Goal: Task Accomplishment & Management: Manage account settings

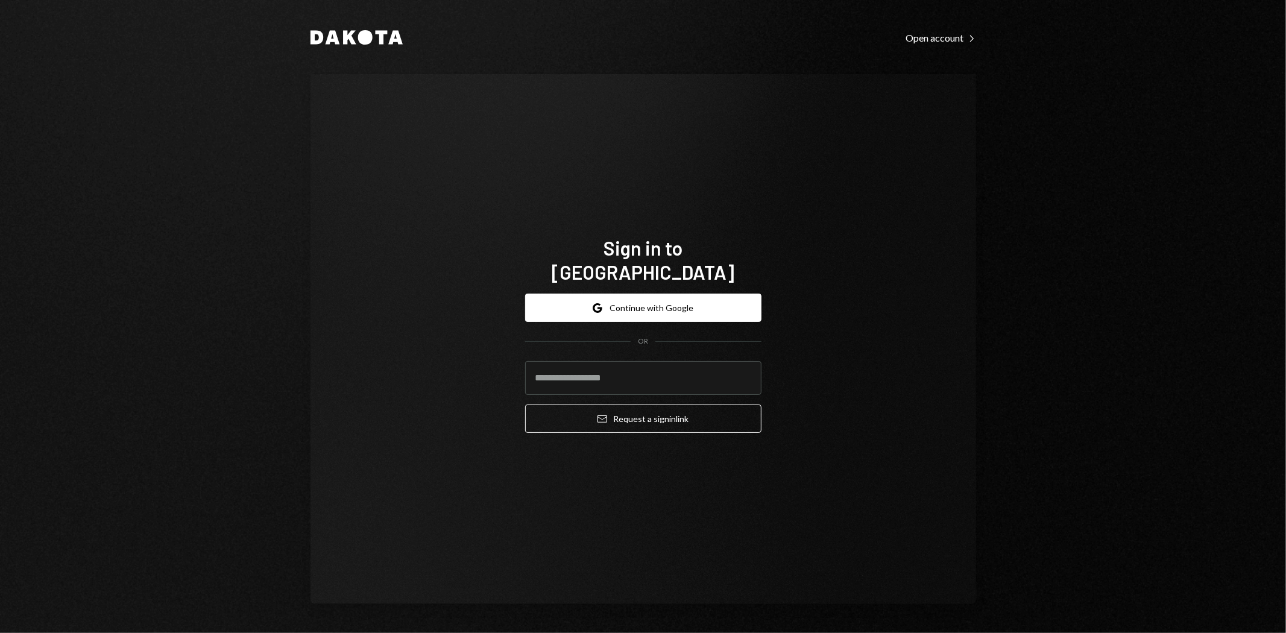
type input "**********"
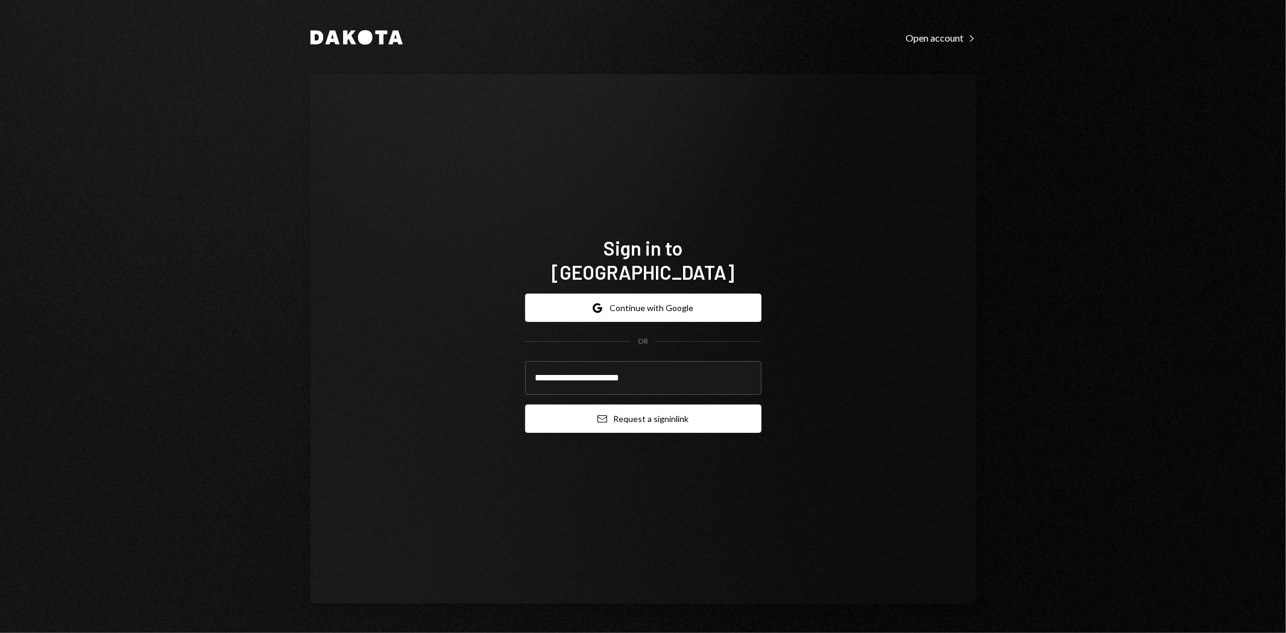
click at [672, 405] on button "Email Request a sign in link" at bounding box center [643, 419] width 236 height 28
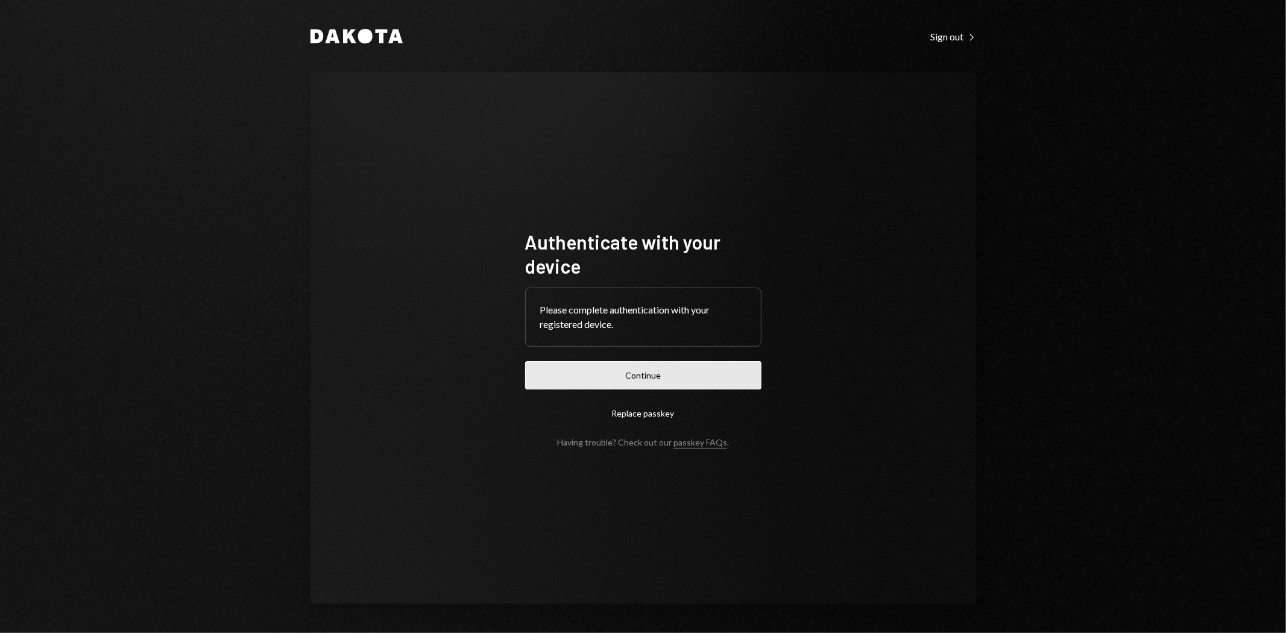
click at [742, 376] on button "Continue" at bounding box center [643, 375] width 236 height 28
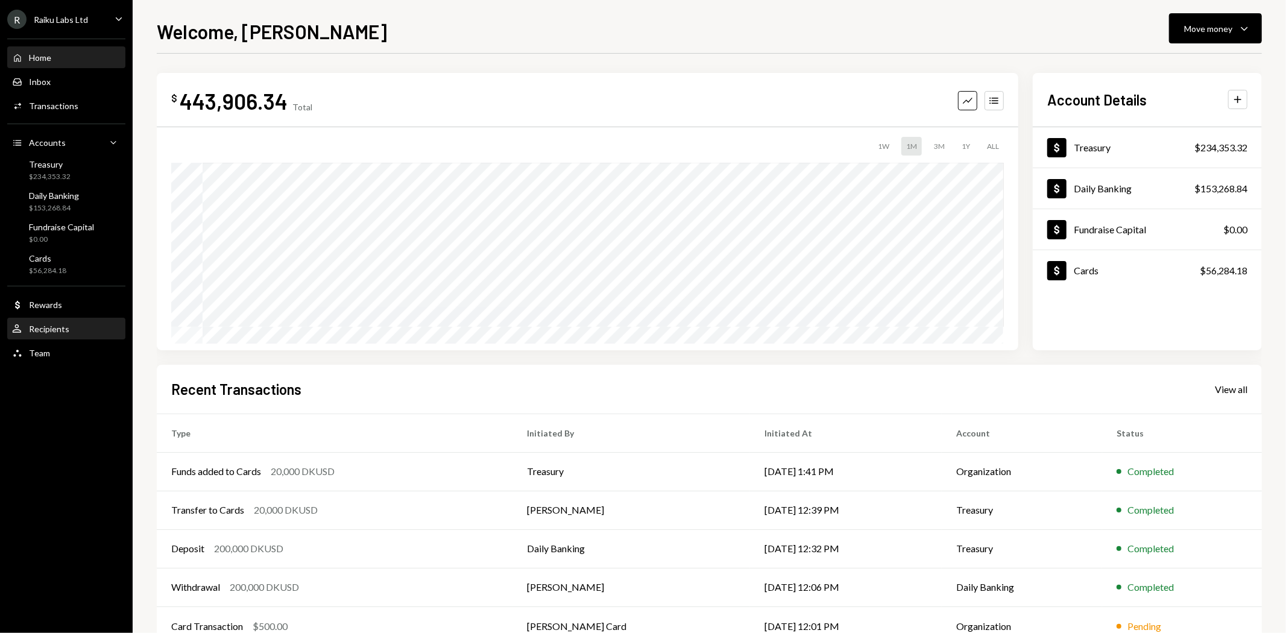
click at [38, 326] on div "Recipients" at bounding box center [49, 329] width 40 height 10
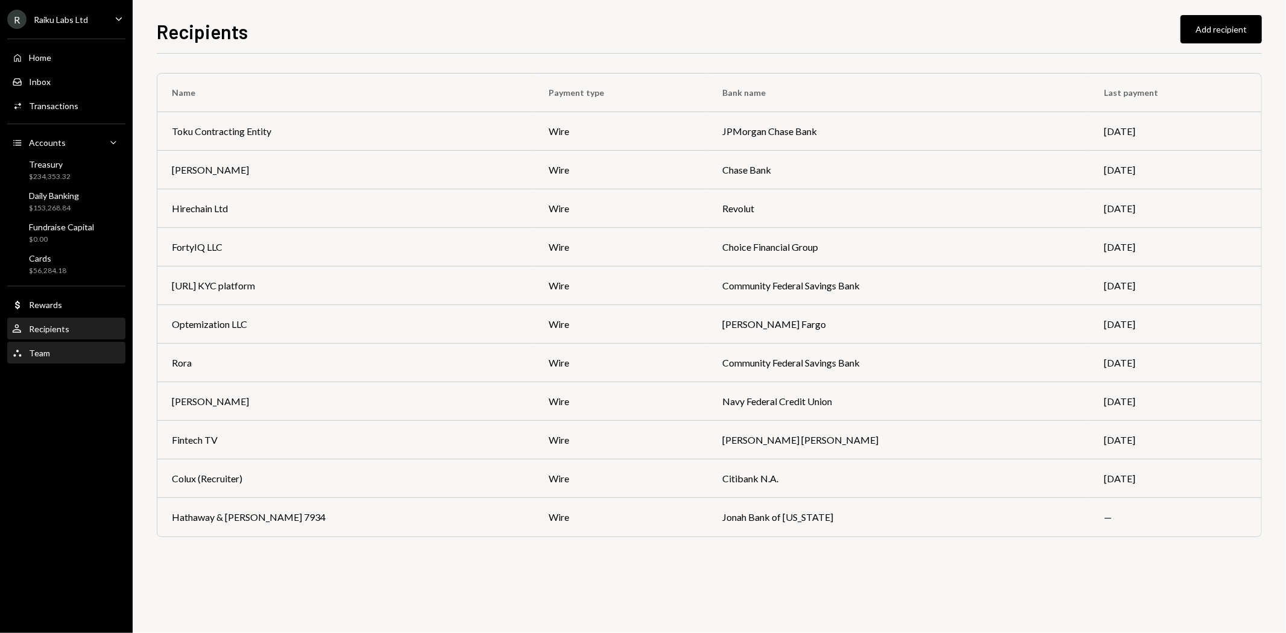
click at [34, 356] on div "Team" at bounding box center [39, 353] width 21 height 10
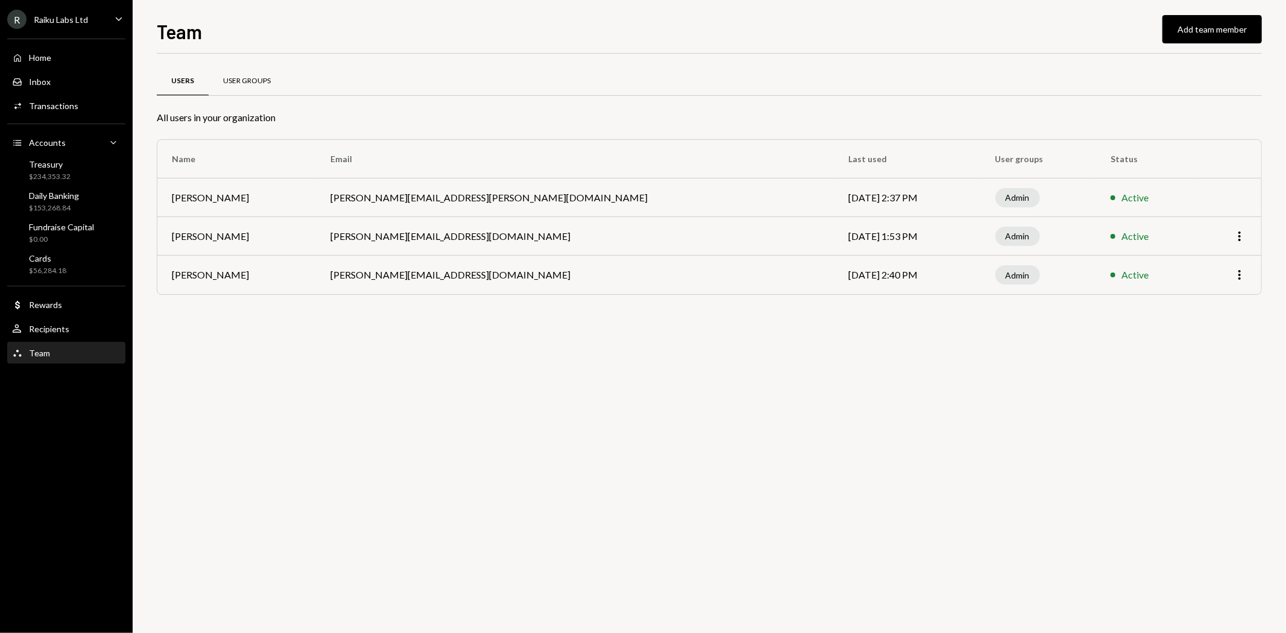
click at [236, 83] on div "User Groups" at bounding box center [247, 81] width 48 height 10
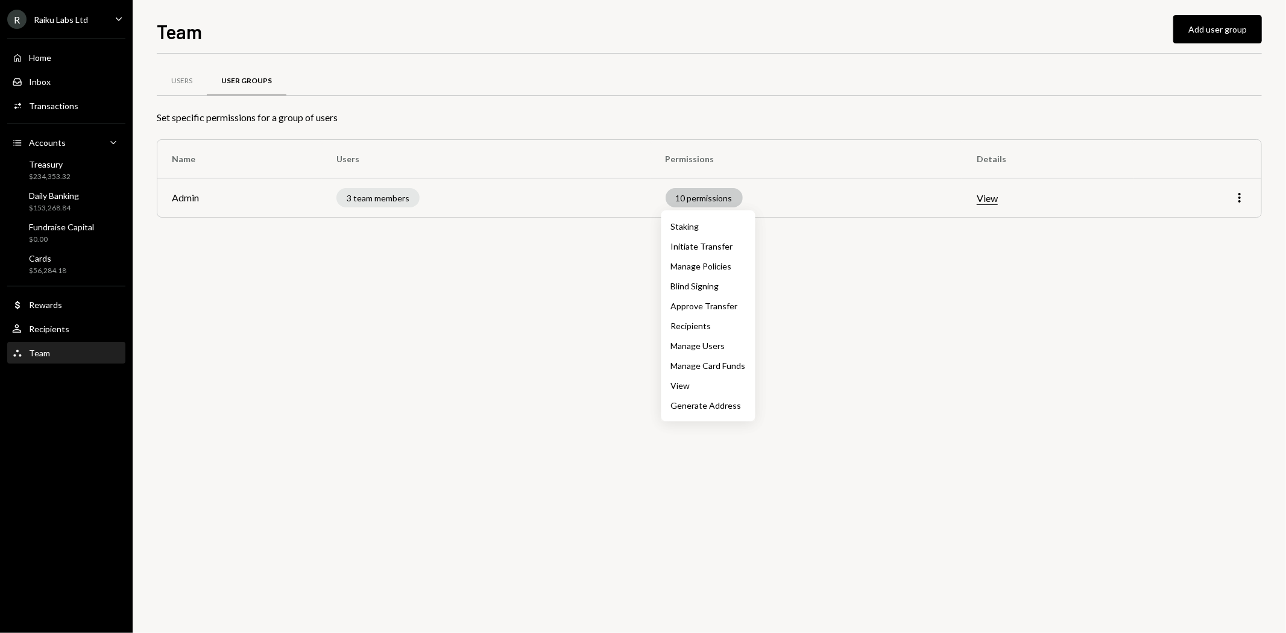
click at [722, 200] on div "10 permissions" at bounding box center [704, 197] width 77 height 19
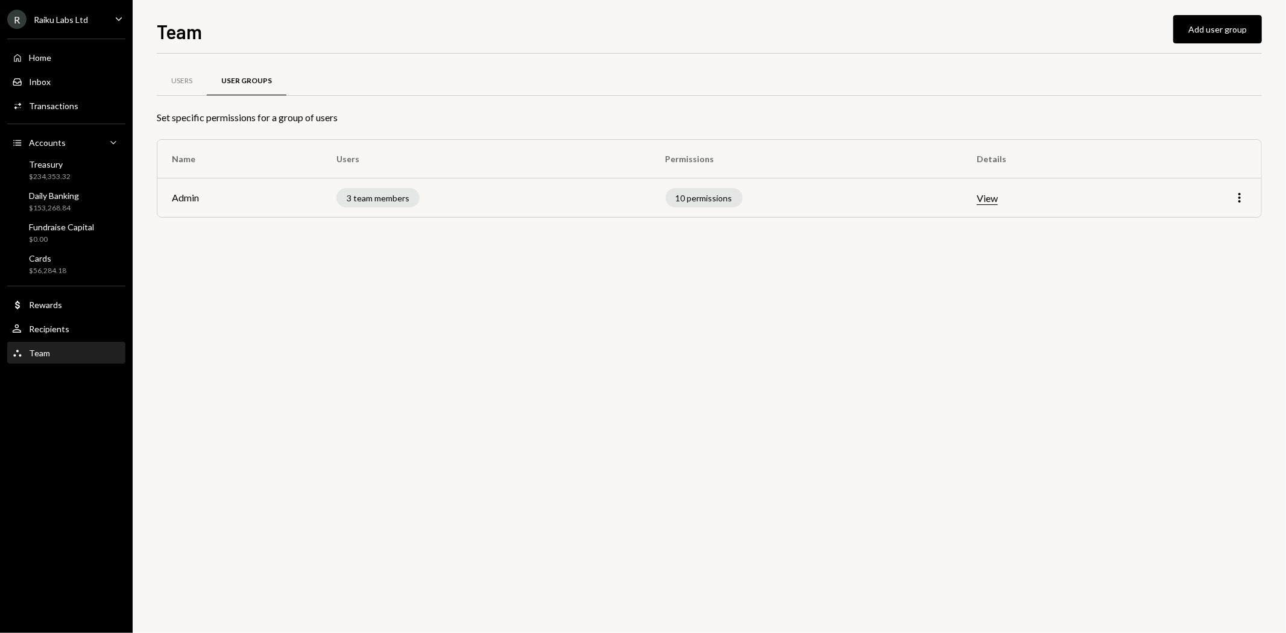
click at [991, 200] on button "View" at bounding box center [987, 198] width 21 height 13
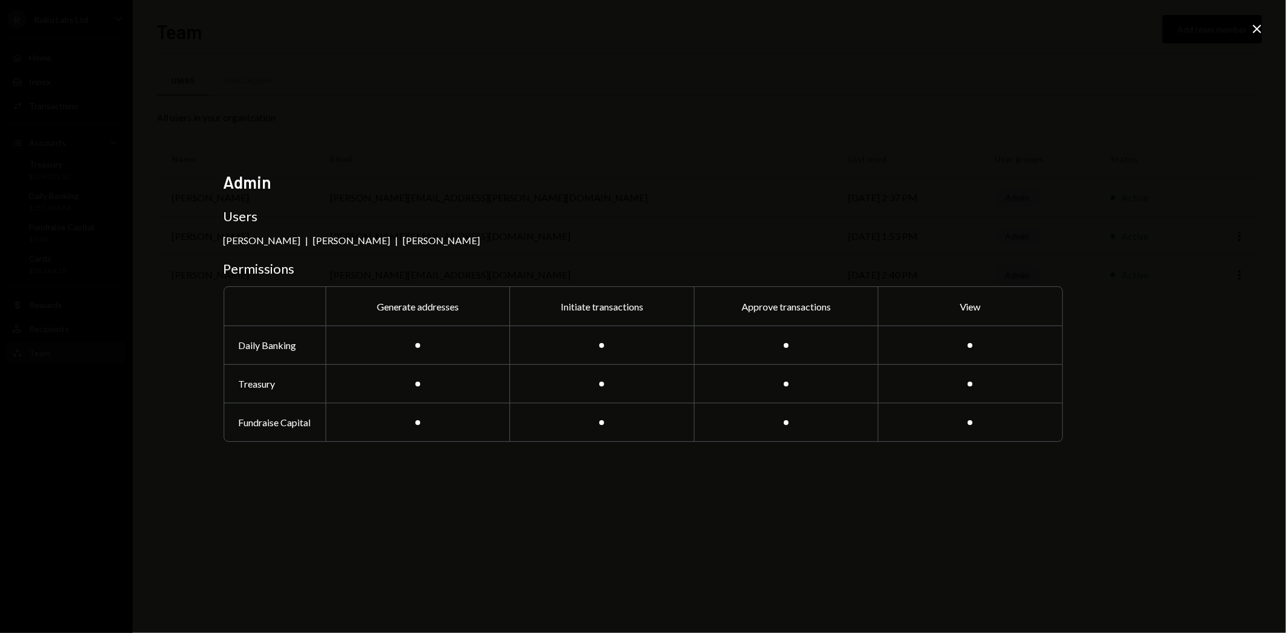
click at [1255, 31] on icon at bounding box center [1257, 29] width 8 height 8
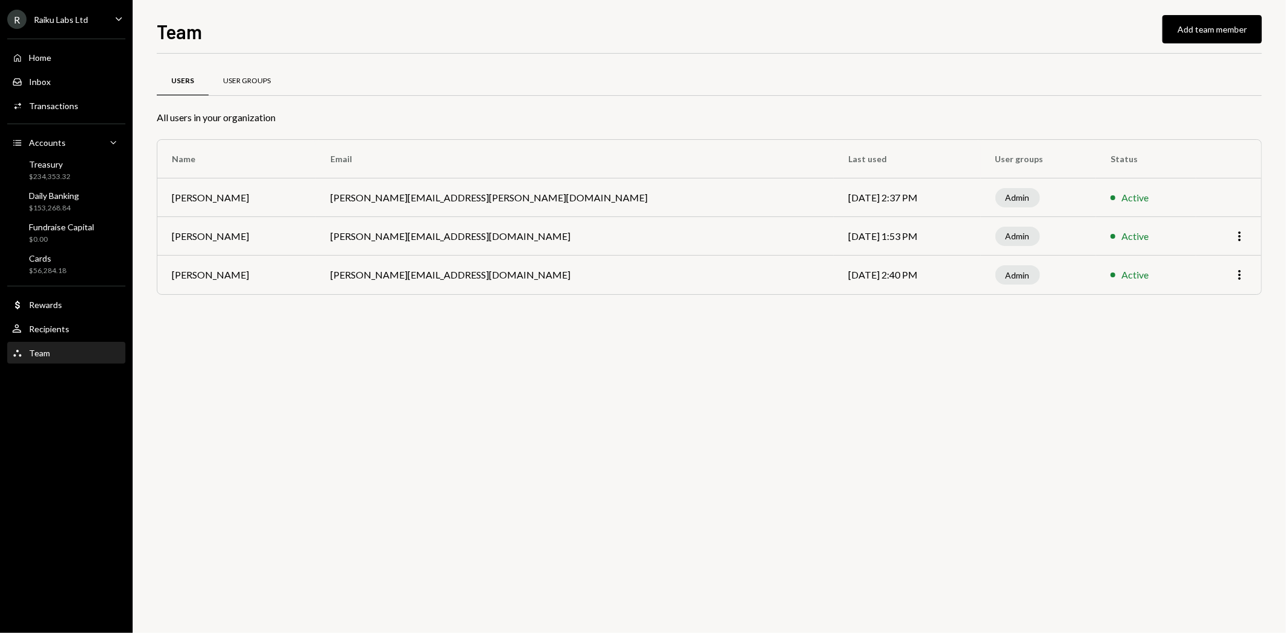
click at [272, 84] on div "User Groups" at bounding box center [247, 81] width 77 height 29
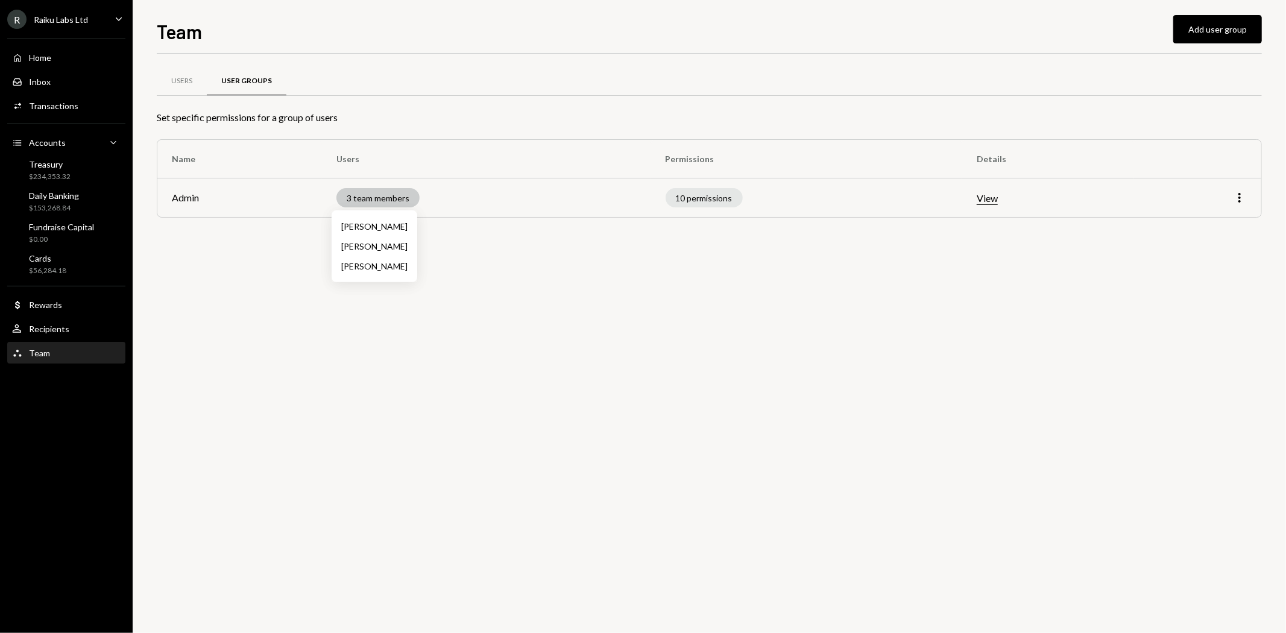
click at [399, 194] on div "3 team members" at bounding box center [377, 197] width 83 height 19
click at [394, 203] on div "3 team members" at bounding box center [377, 197] width 83 height 19
click at [392, 205] on div "3 team members" at bounding box center [377, 197] width 83 height 19
click at [1238, 196] on icon "More" at bounding box center [1239, 198] width 14 height 14
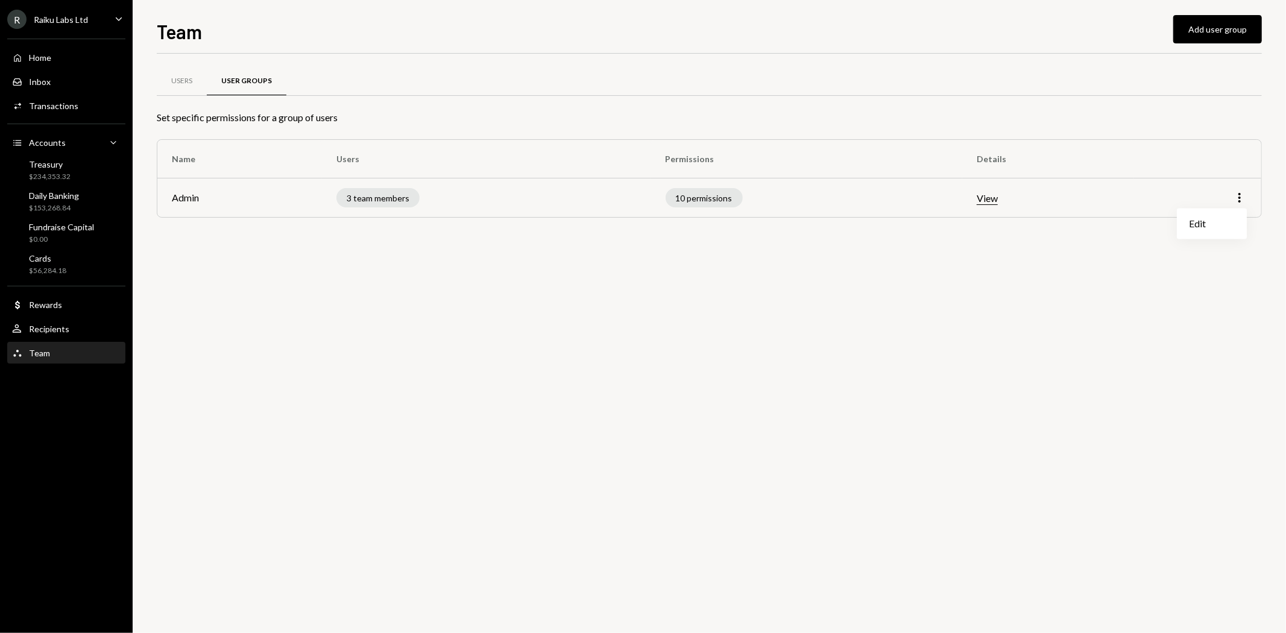
click at [981, 202] on button "View" at bounding box center [987, 198] width 21 height 13
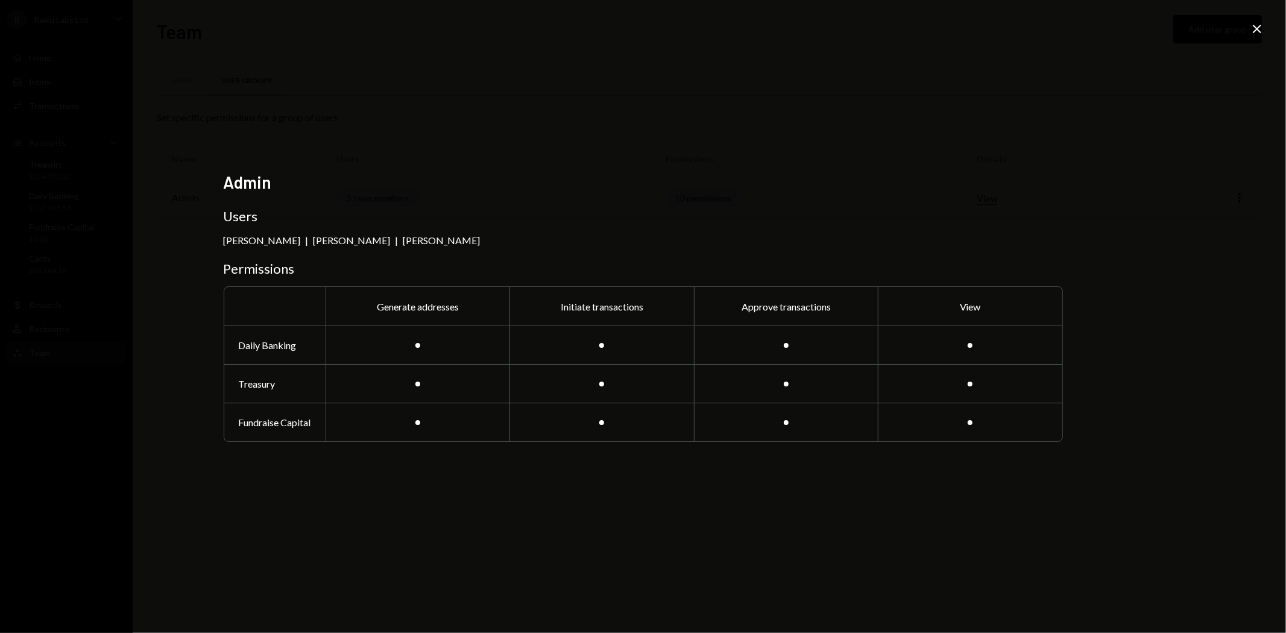
click at [1259, 22] on icon "Close" at bounding box center [1257, 29] width 14 height 14
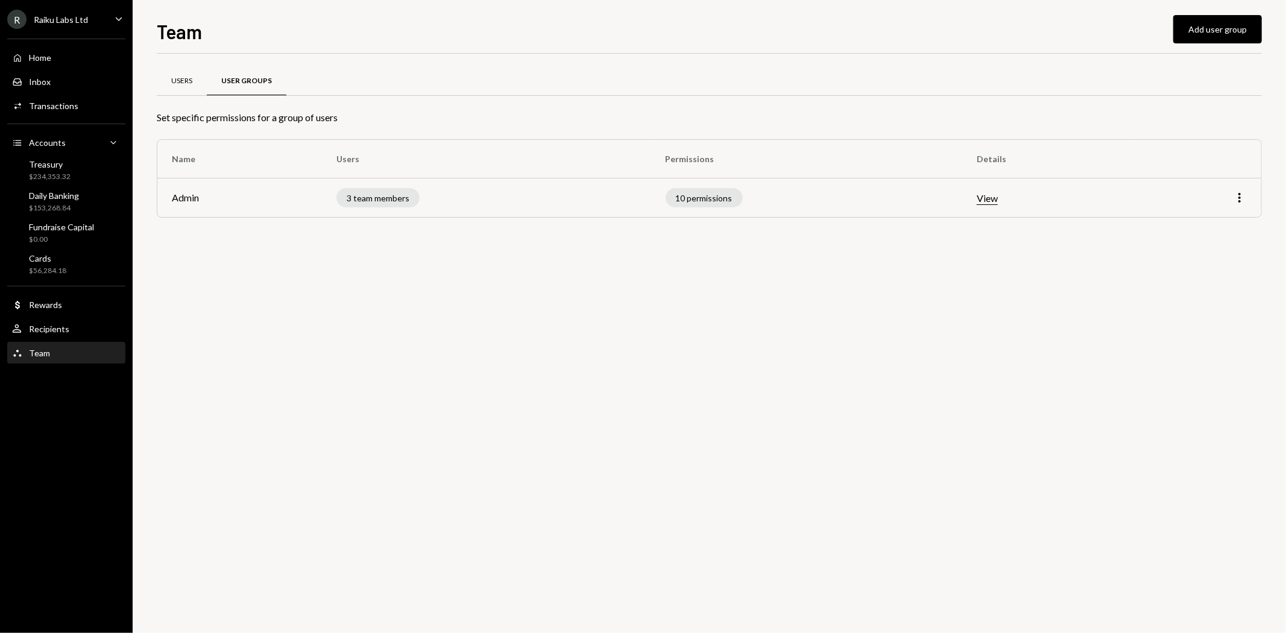
click at [195, 81] on div "Users" at bounding box center [182, 81] width 50 height 29
